Goal: Task Accomplishment & Management: Manage account settings

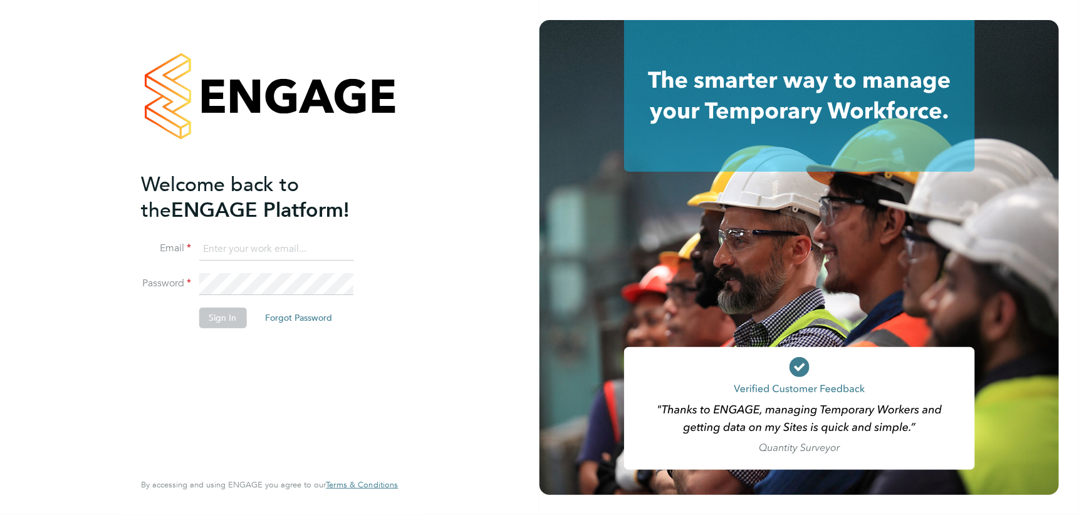
type input "simon.murphy@vistry.co.uk"
click at [208, 326] on button "Sign In" at bounding box center [223, 318] width 48 height 20
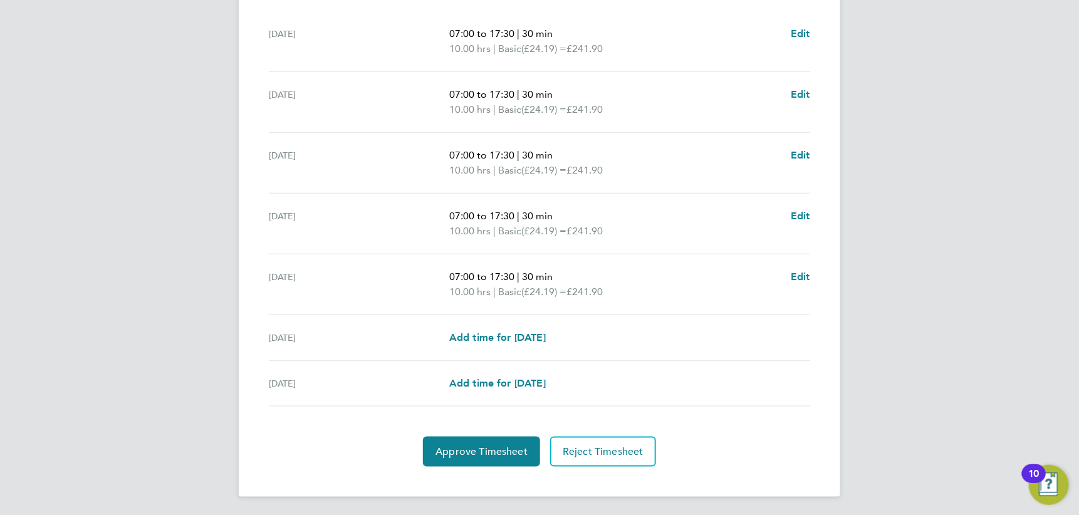
scroll to position [398, 0]
click at [504, 440] on button "Approve Timesheet" at bounding box center [481, 452] width 117 height 30
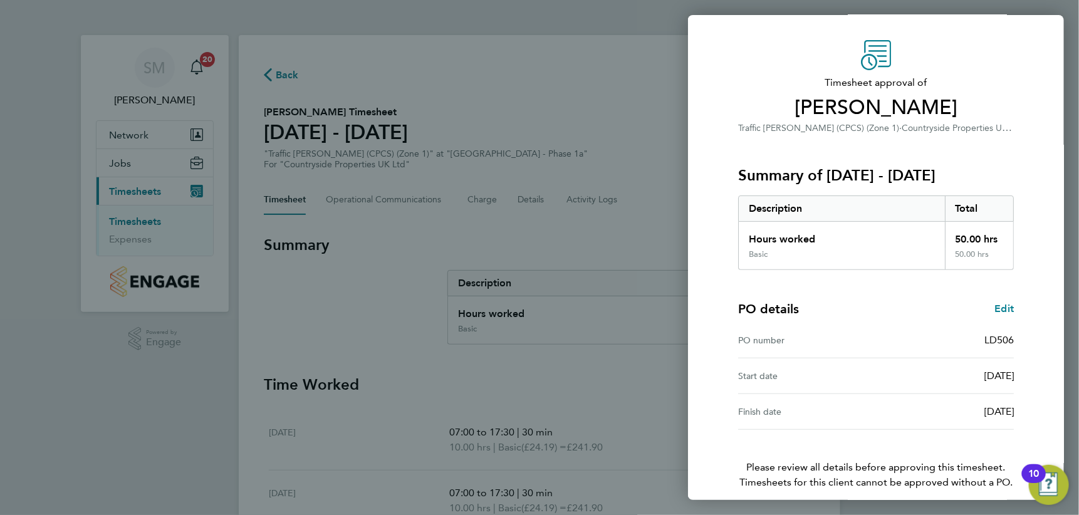
scroll to position [84, 0]
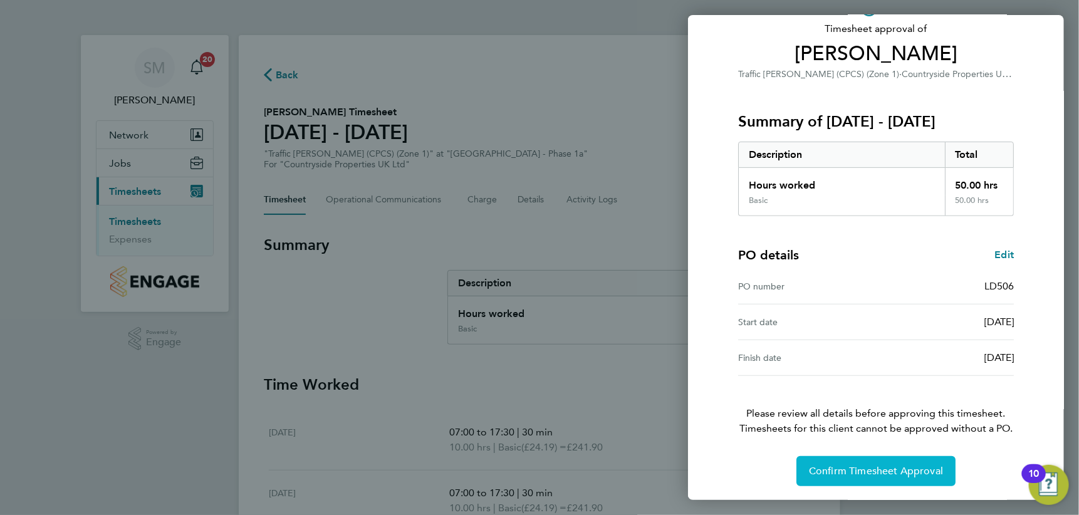
click at [827, 472] on span "Confirm Timesheet Approval" at bounding box center [876, 471] width 134 height 13
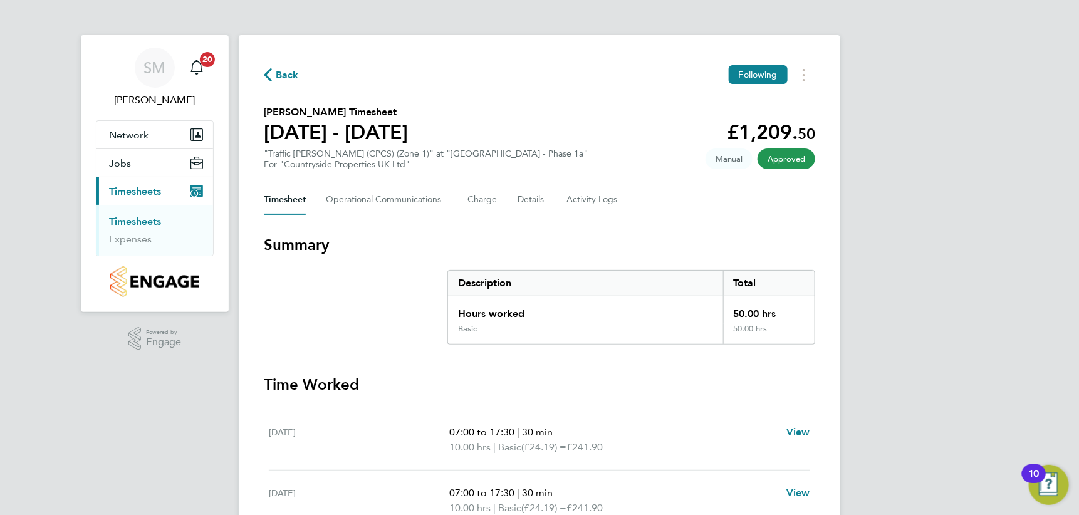
click at [141, 219] on link "Timesheets" at bounding box center [135, 222] width 52 height 12
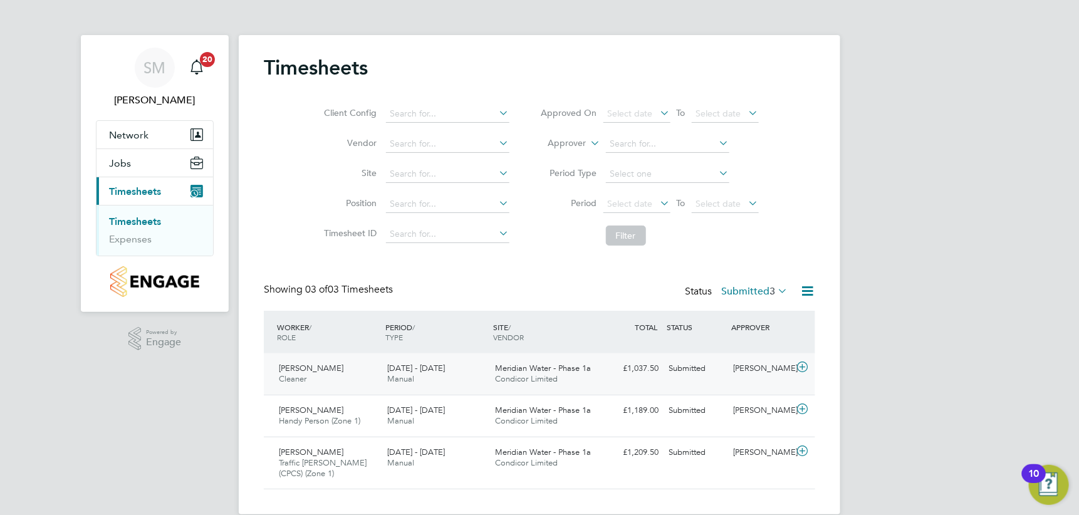
click at [806, 365] on icon at bounding box center [802, 367] width 16 height 10
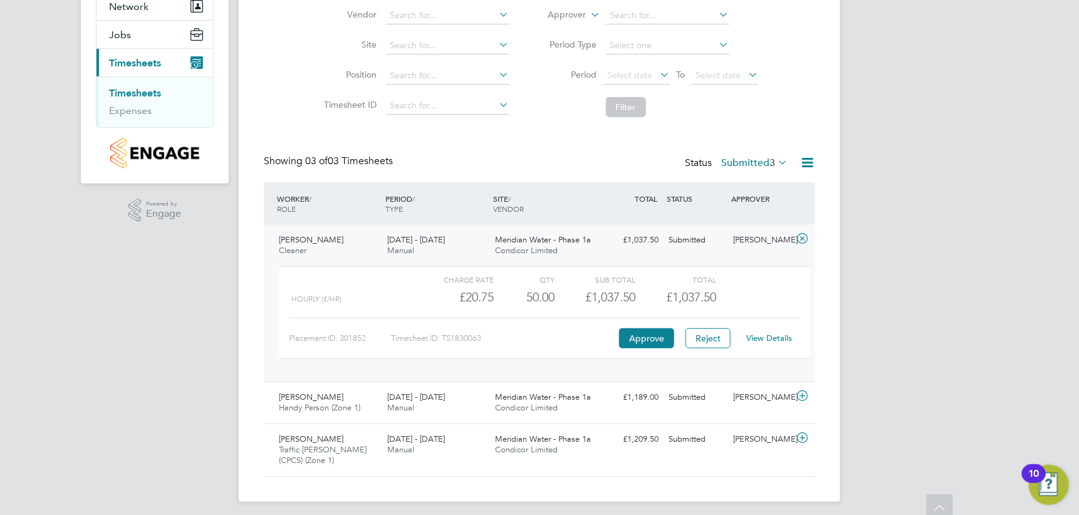
scroll to position [134, 0]
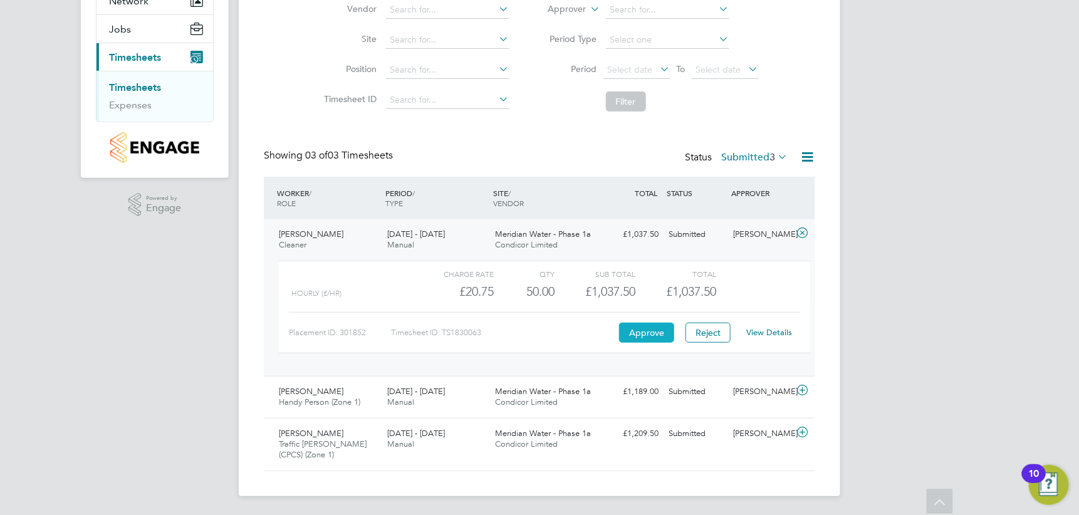
click at [652, 329] on button "Approve" at bounding box center [646, 333] width 55 height 20
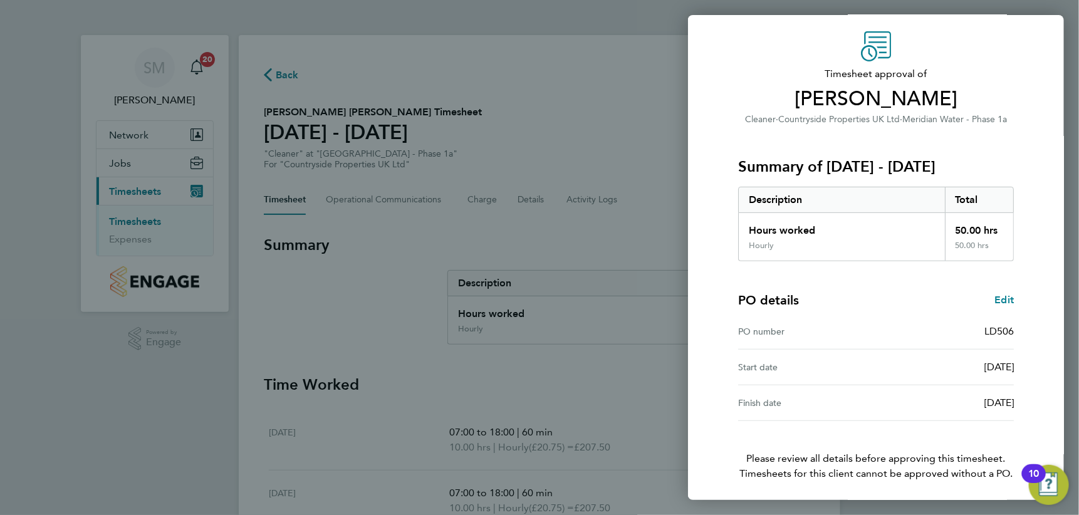
scroll to position [84, 0]
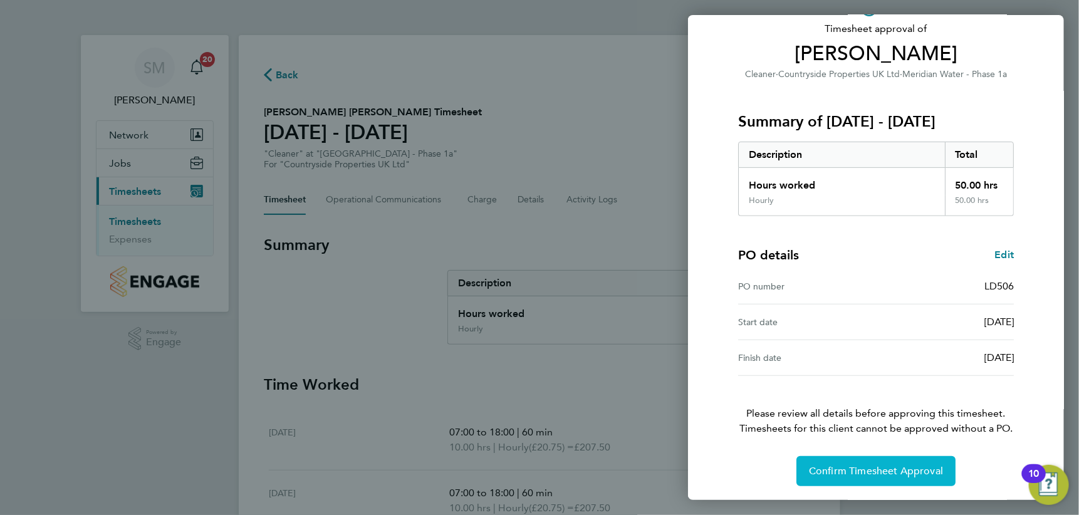
click at [871, 472] on span "Confirm Timesheet Approval" at bounding box center [876, 471] width 134 height 13
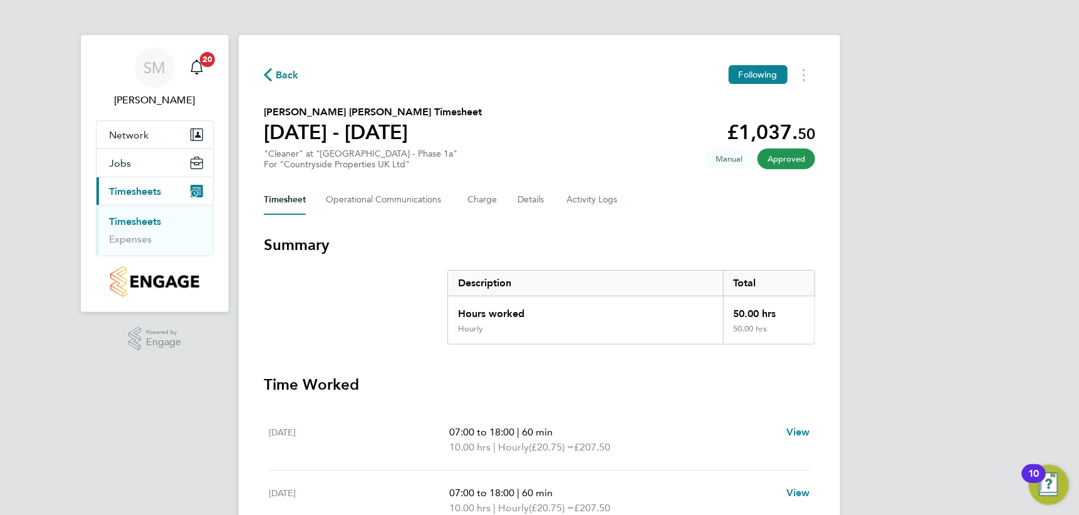
click at [122, 221] on link "Timesheets" at bounding box center [135, 222] width 52 height 12
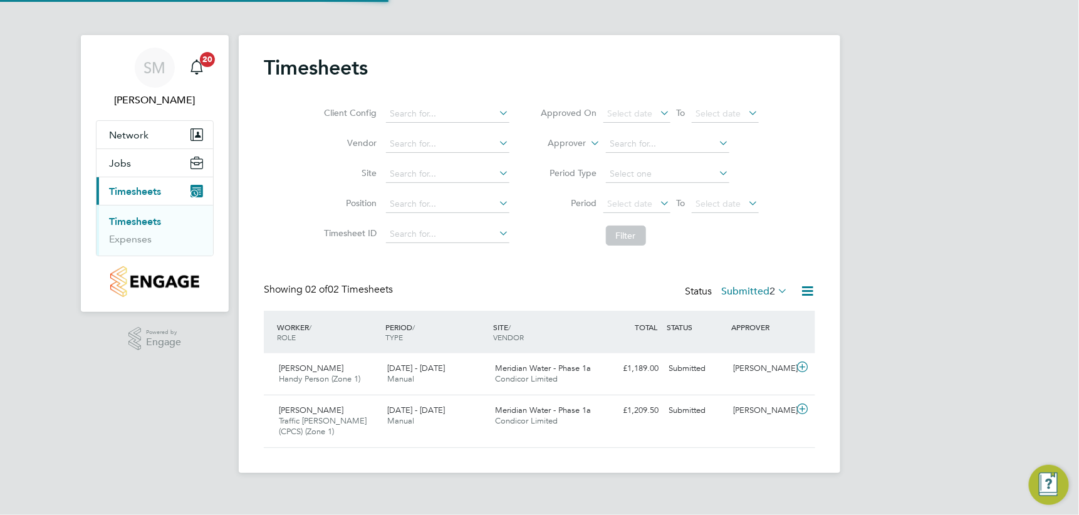
scroll to position [32, 108]
click at [798, 365] on icon at bounding box center [802, 367] width 16 height 10
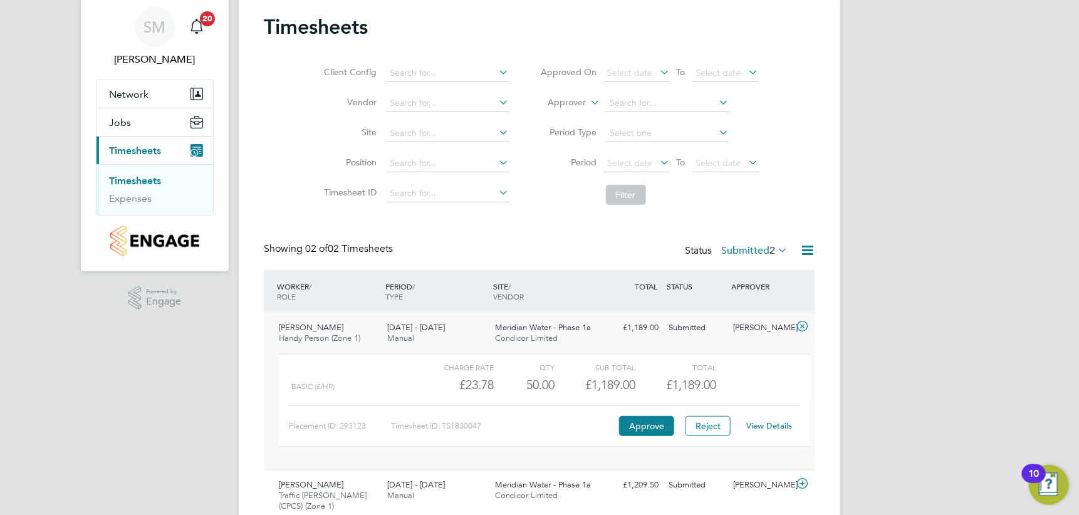
scroll to position [91, 0]
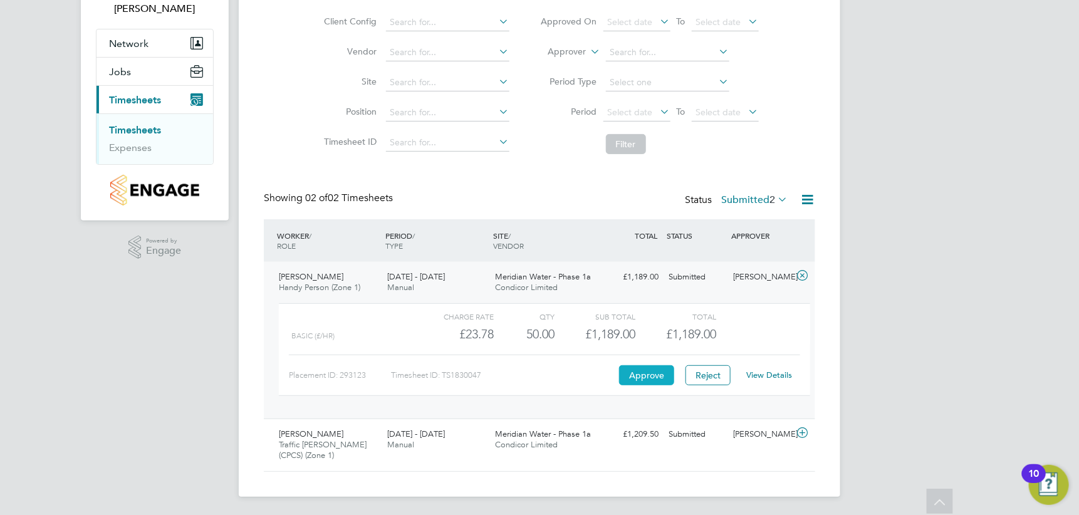
click at [648, 374] on button "Approve" at bounding box center [646, 375] width 55 height 20
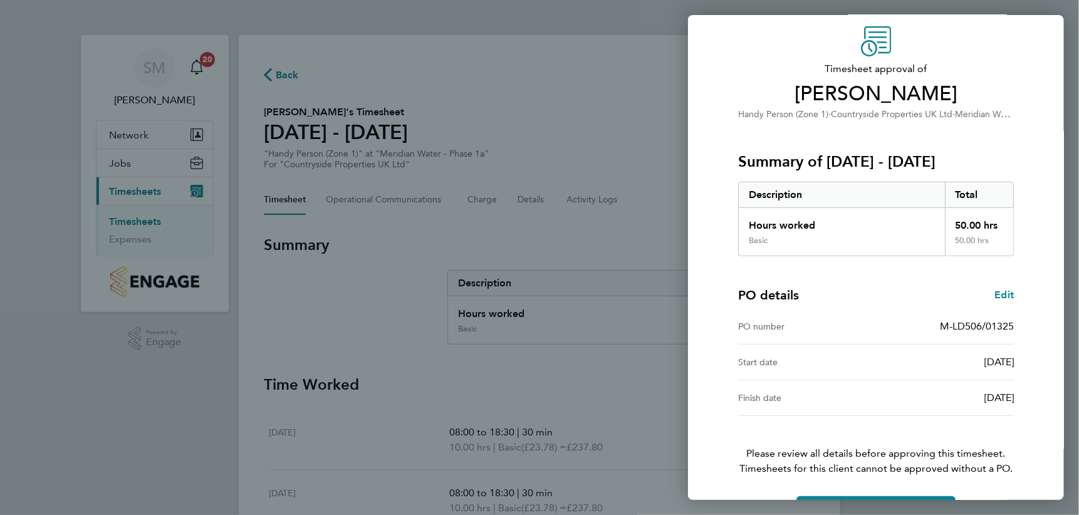
scroll to position [84, 0]
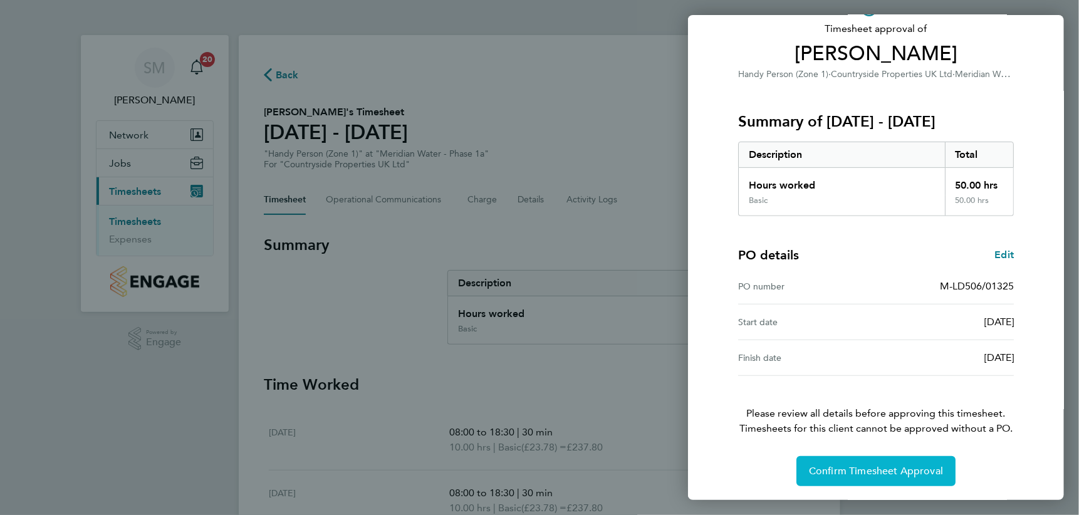
click at [892, 472] on span "Confirm Timesheet Approval" at bounding box center [876, 471] width 134 height 13
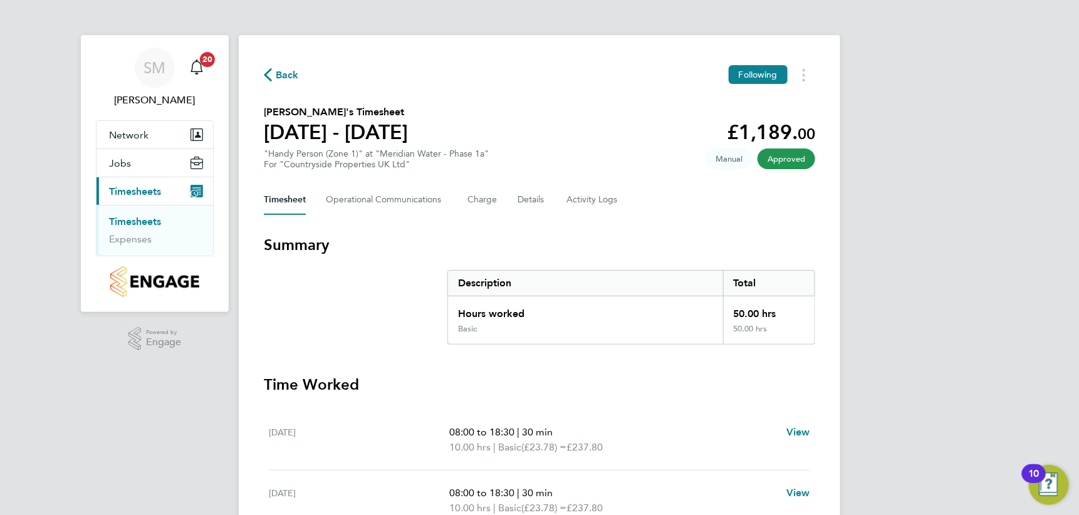
click at [120, 220] on link "Timesheets" at bounding box center [135, 222] width 52 height 12
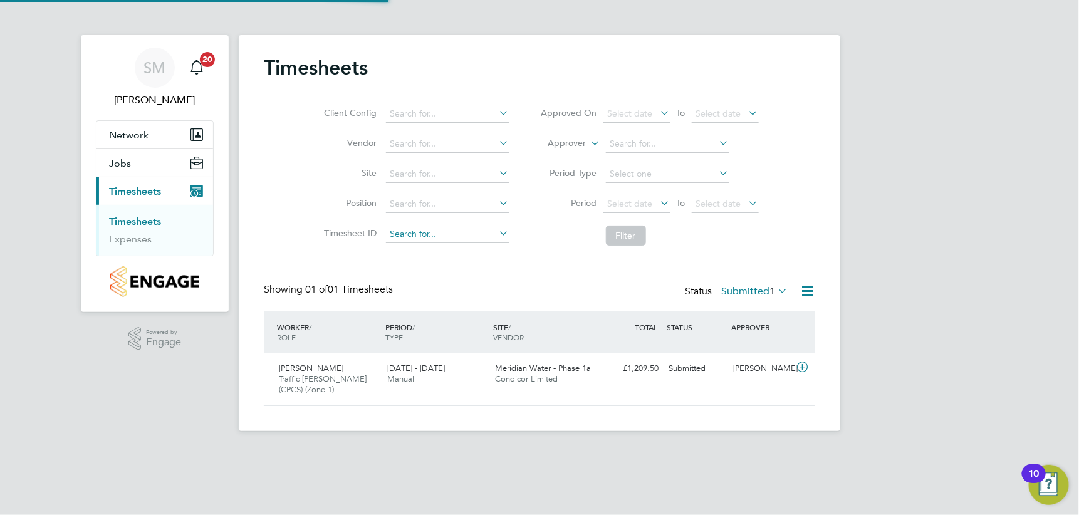
scroll to position [32, 108]
click at [804, 367] on icon at bounding box center [802, 367] width 16 height 10
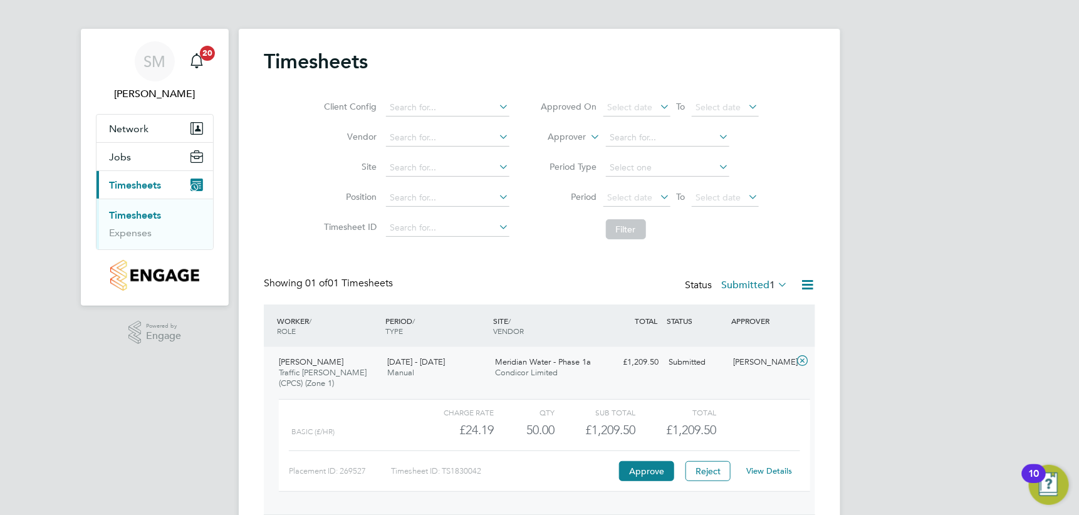
scroll to position [50, 0]
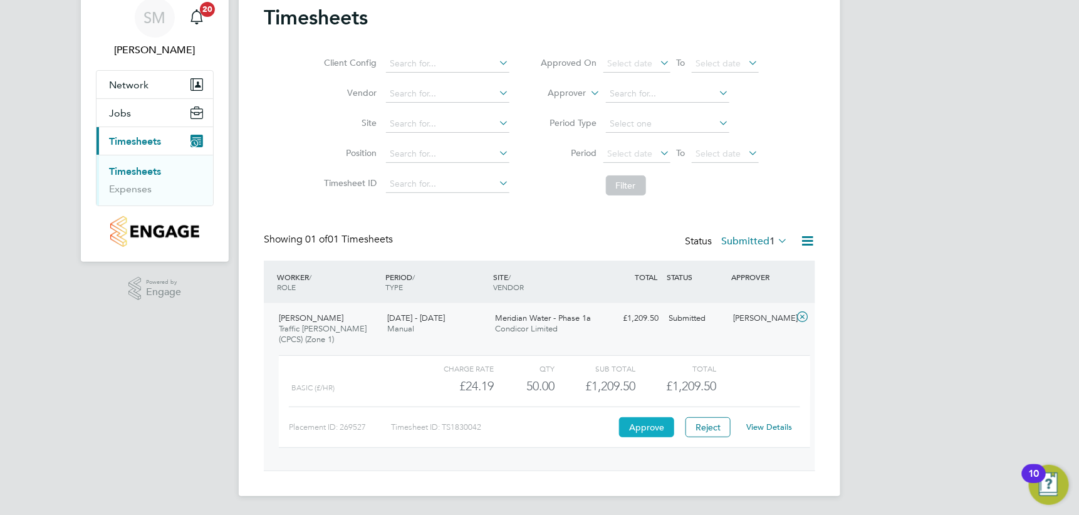
click at [637, 430] on button "Approve" at bounding box center [646, 427] width 55 height 20
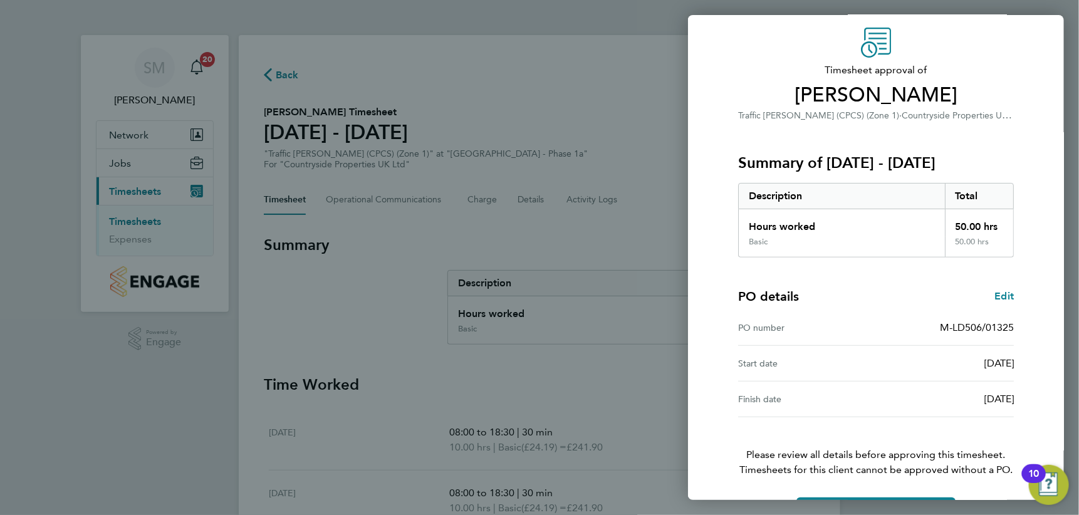
scroll to position [84, 0]
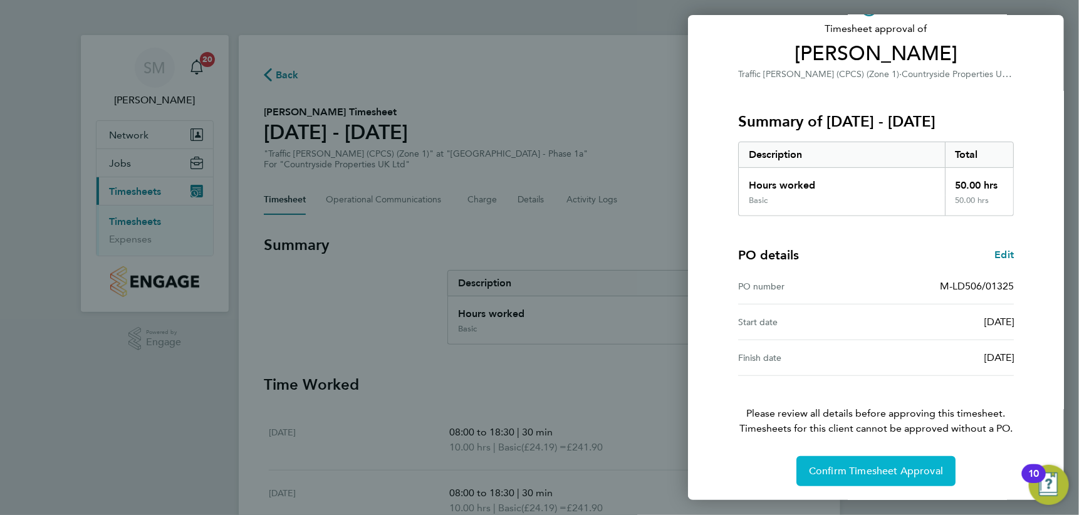
click at [897, 469] on span "Confirm Timesheet Approval" at bounding box center [876, 471] width 134 height 13
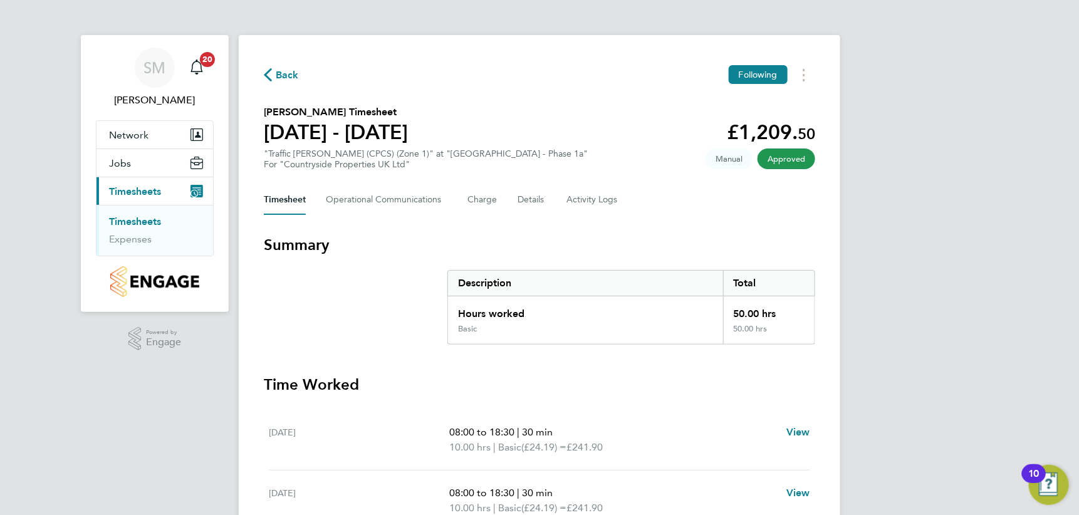
click at [132, 219] on link "Timesheets" at bounding box center [135, 222] width 52 height 12
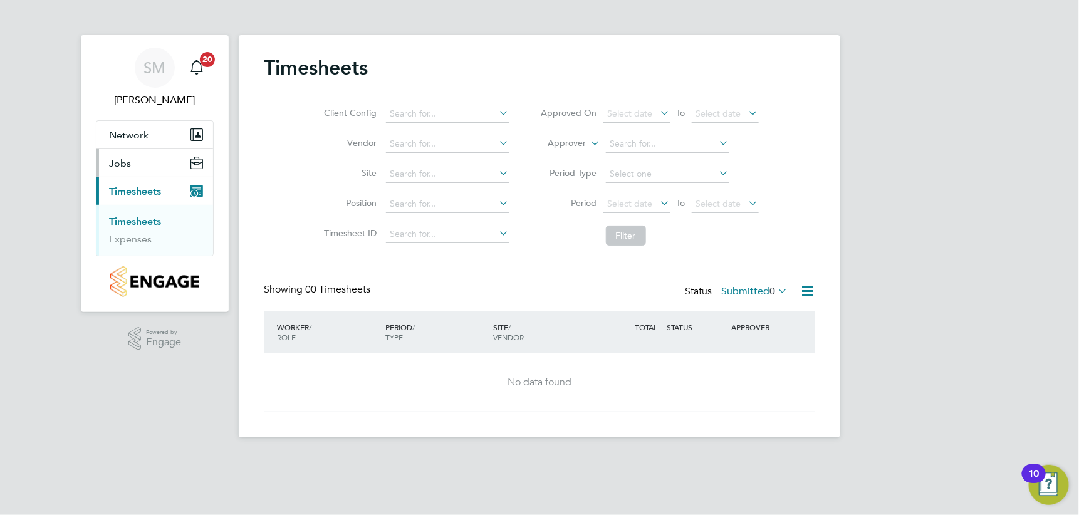
click at [122, 162] on span "Jobs" at bounding box center [120, 163] width 22 height 12
click at [123, 138] on span "Network" at bounding box center [128, 135] width 39 height 12
click at [138, 163] on link "Team Members" at bounding box center [144, 165] width 70 height 12
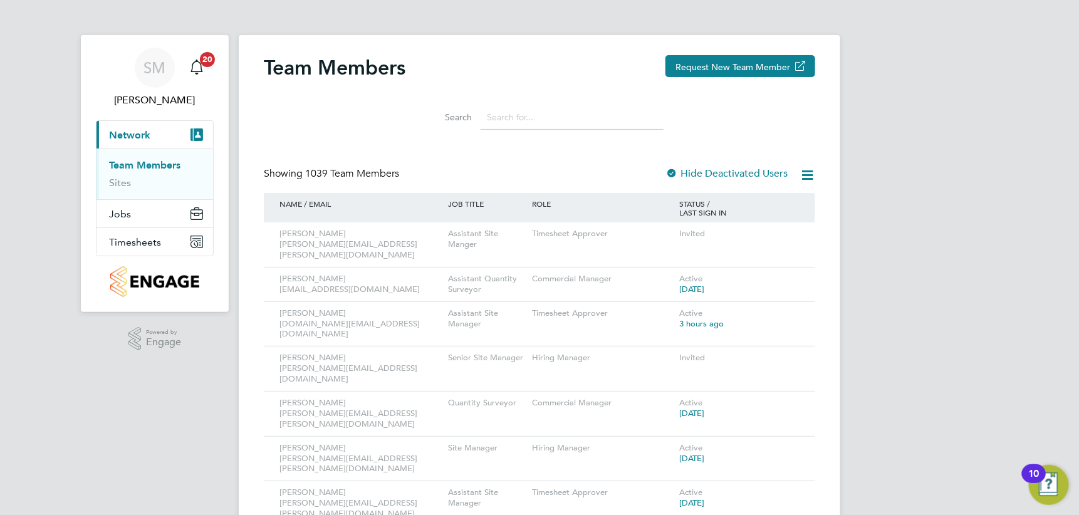
click at [516, 122] on input at bounding box center [572, 117] width 183 height 24
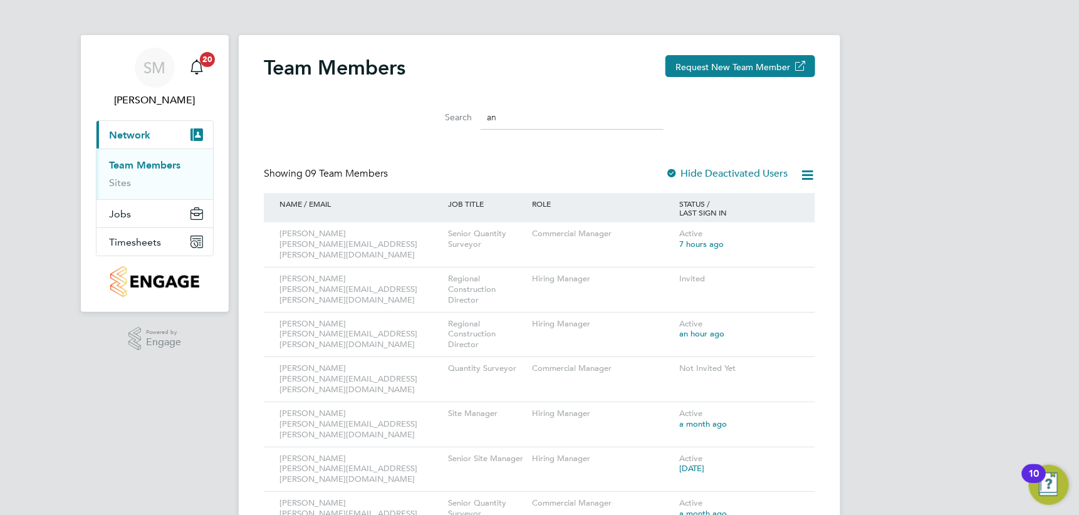
type input "a"
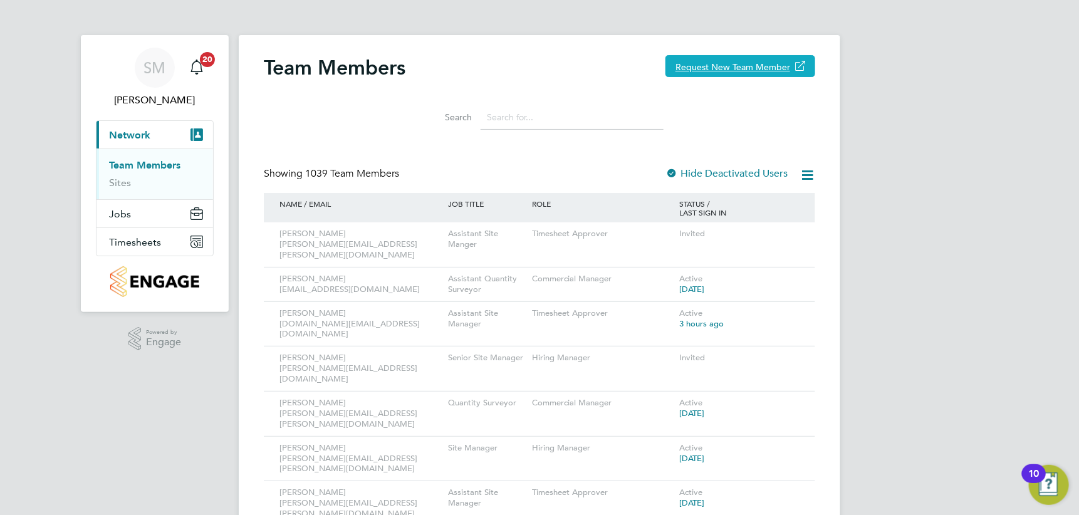
click at [731, 63] on button "Request New Team Member" at bounding box center [740, 66] width 150 height 22
